Goal: Book appointment/travel/reservation

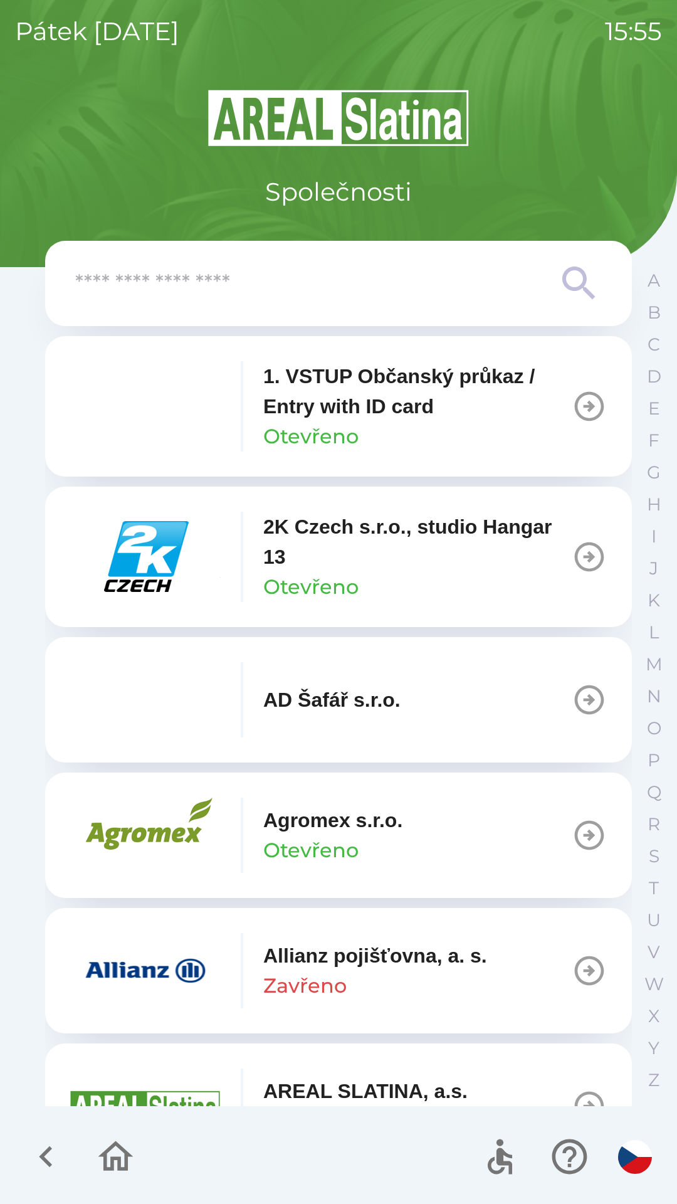
click at [386, 293] on input "text" at bounding box center [313, 283] width 476 height 34
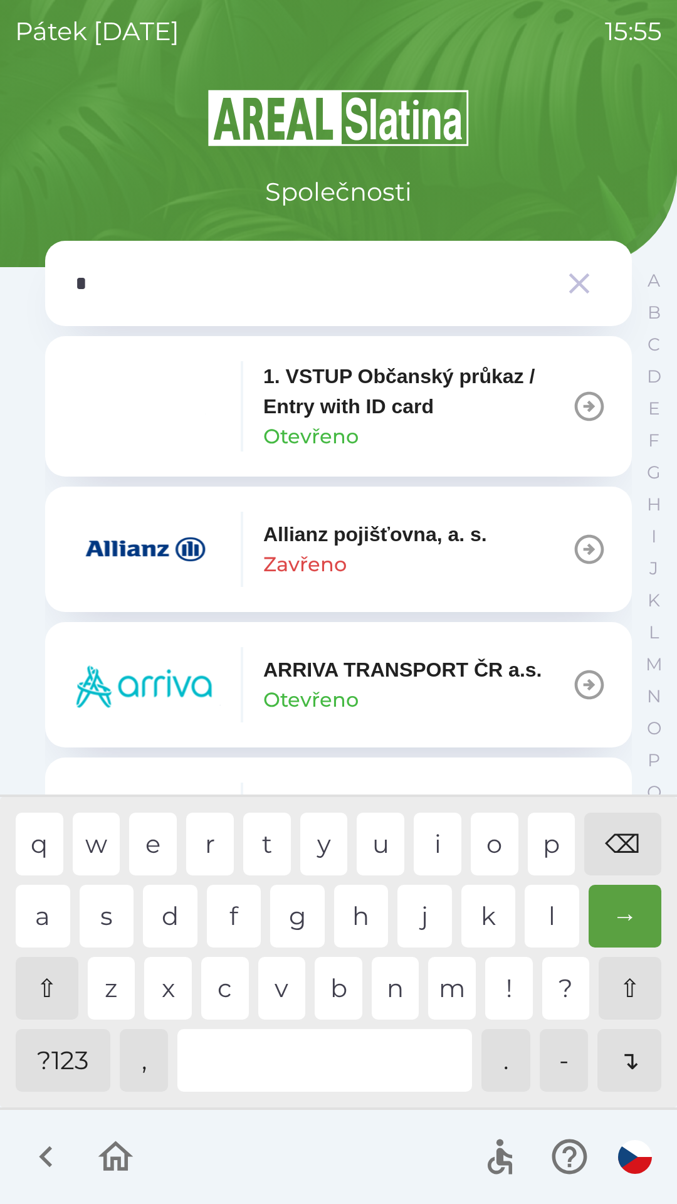
type input "**"
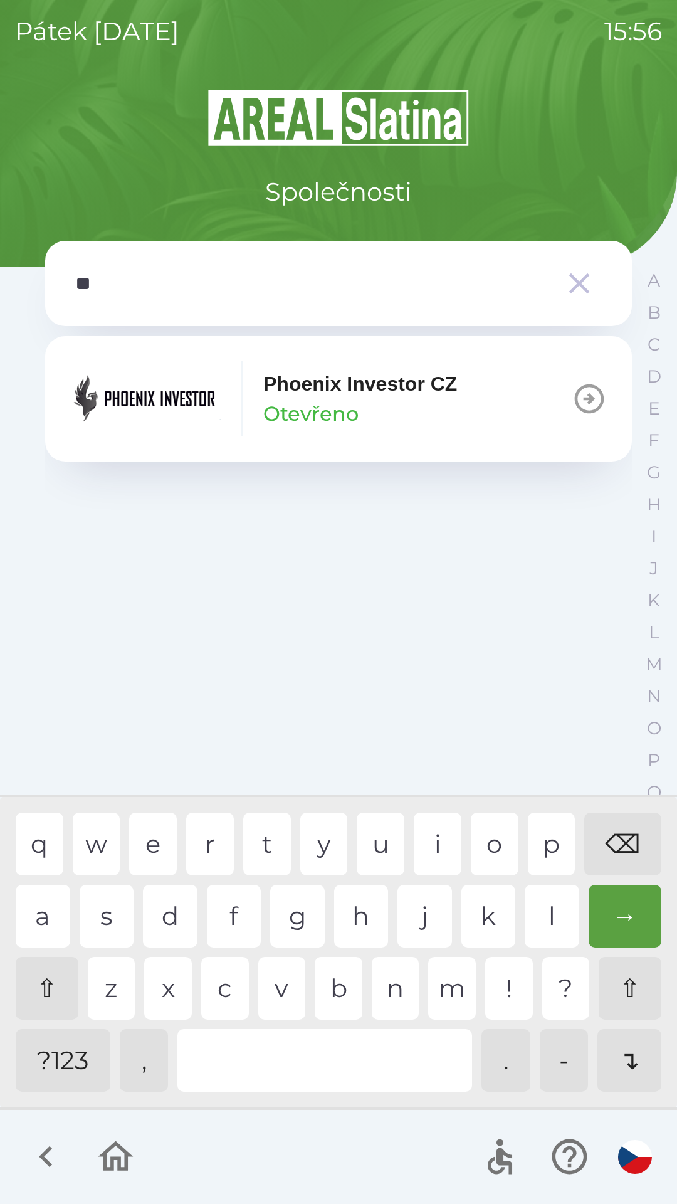
click at [370, 910] on div "h" at bounding box center [361, 916] width 55 height 63
click at [318, 379] on p "Phoenix Investor CZ" at bounding box center [360, 384] width 194 height 30
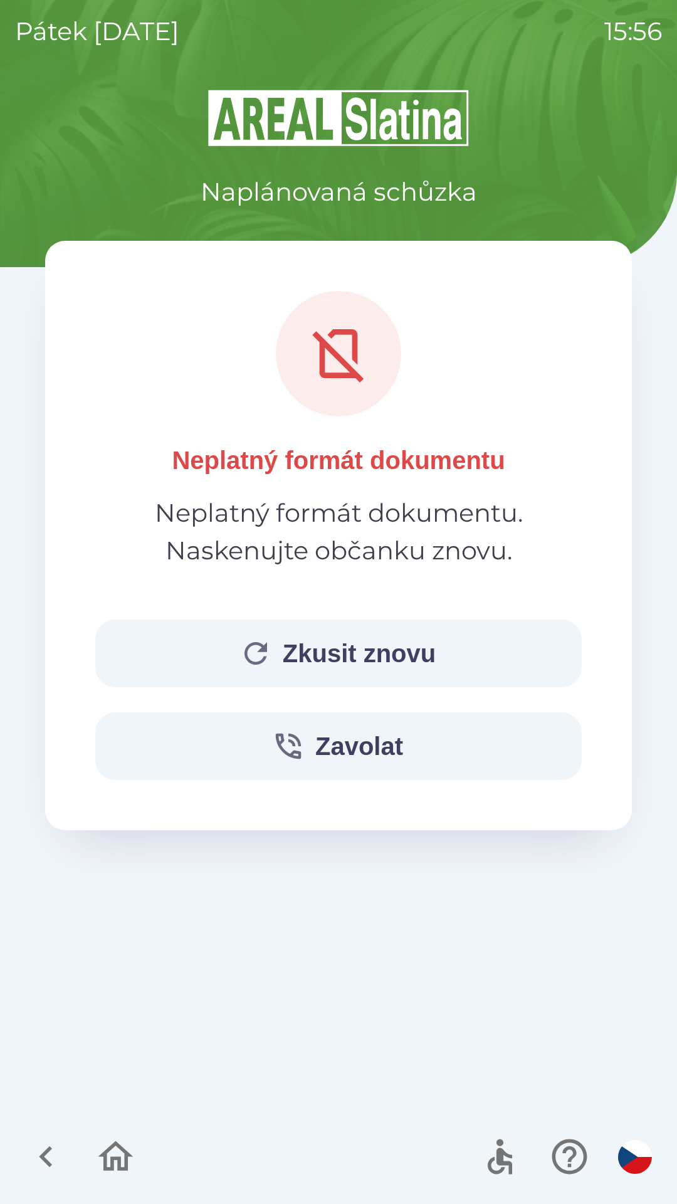
click at [406, 661] on button "Zkusit znovu" at bounding box center [338, 653] width 486 height 68
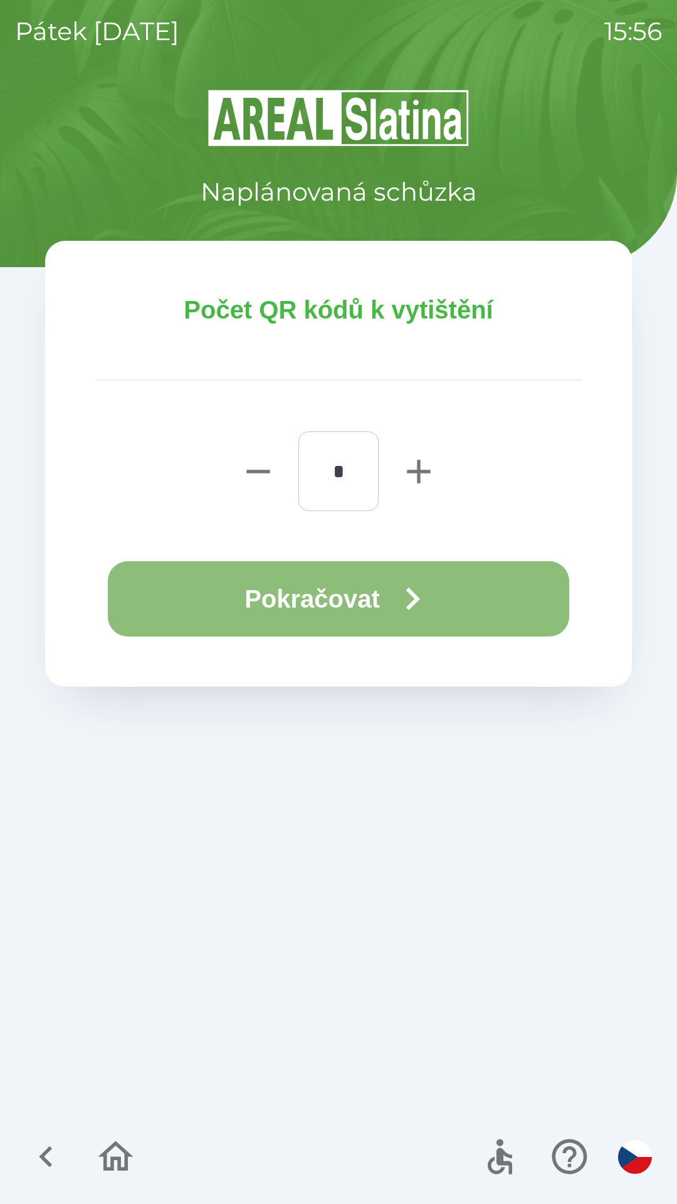
click at [416, 589] on icon "button" at bounding box center [412, 598] width 45 height 45
